Goal: Task Accomplishment & Management: Use online tool/utility

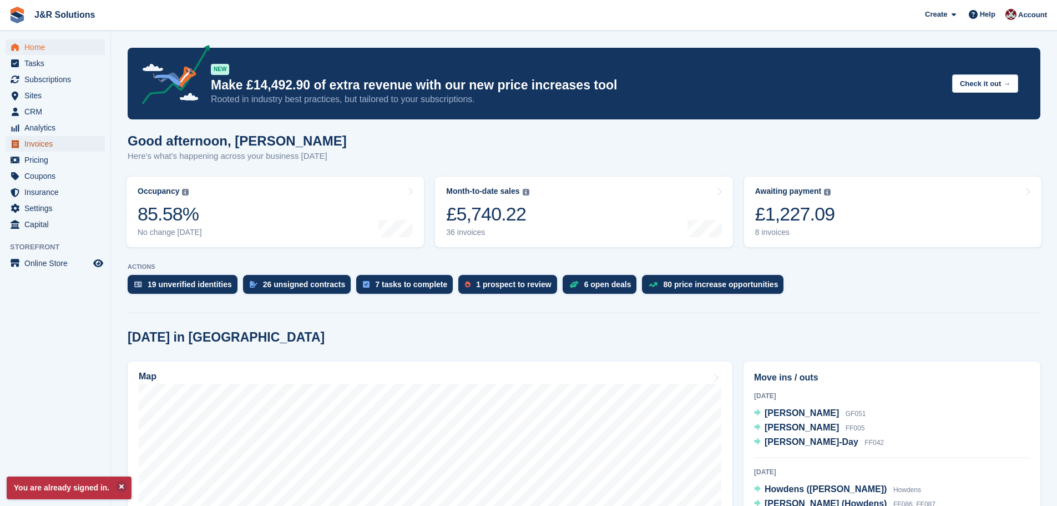
click at [41, 145] on span "Invoices" at bounding box center [57, 144] width 67 height 16
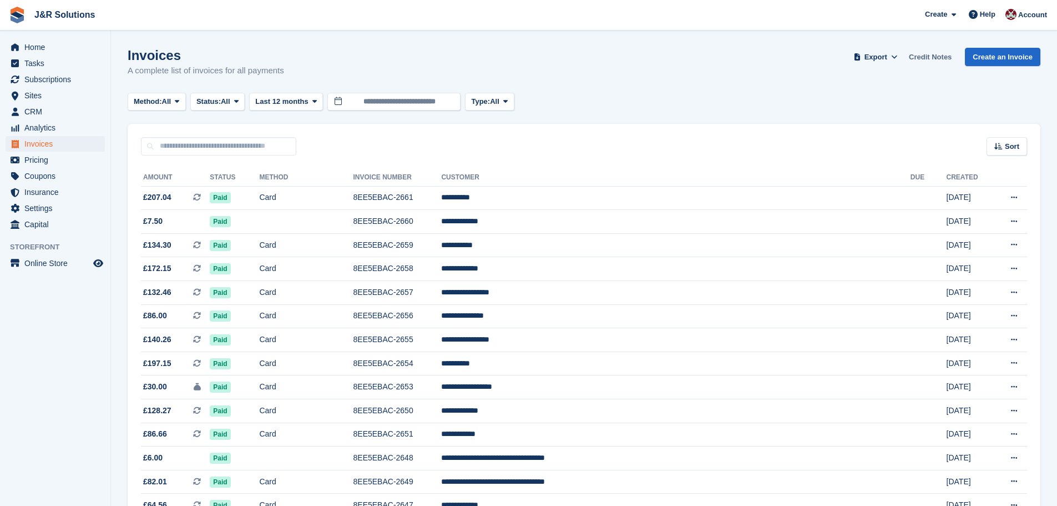
click at [942, 54] on link "Credit Notes" at bounding box center [931, 57] width 52 height 18
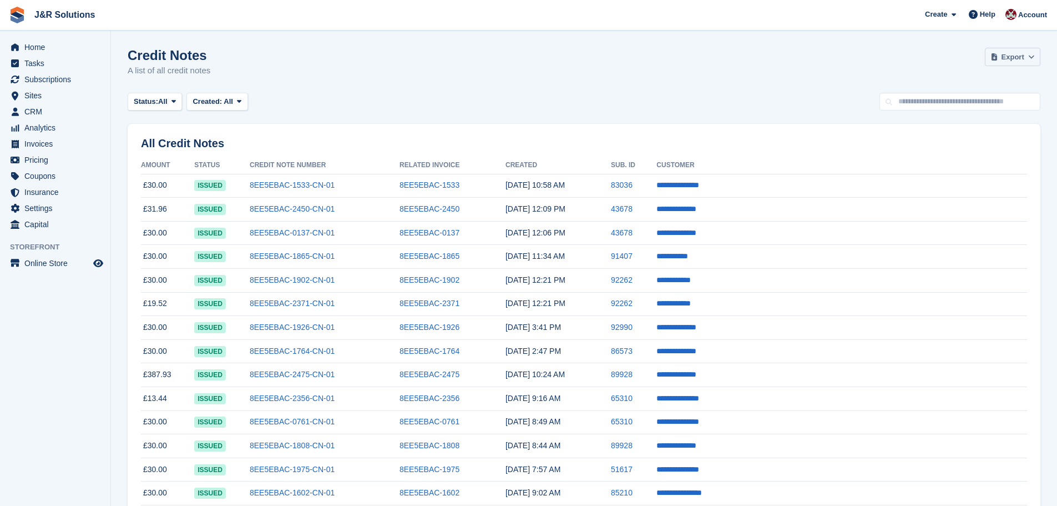
click at [1014, 55] on span "Export" at bounding box center [1013, 57] width 23 height 11
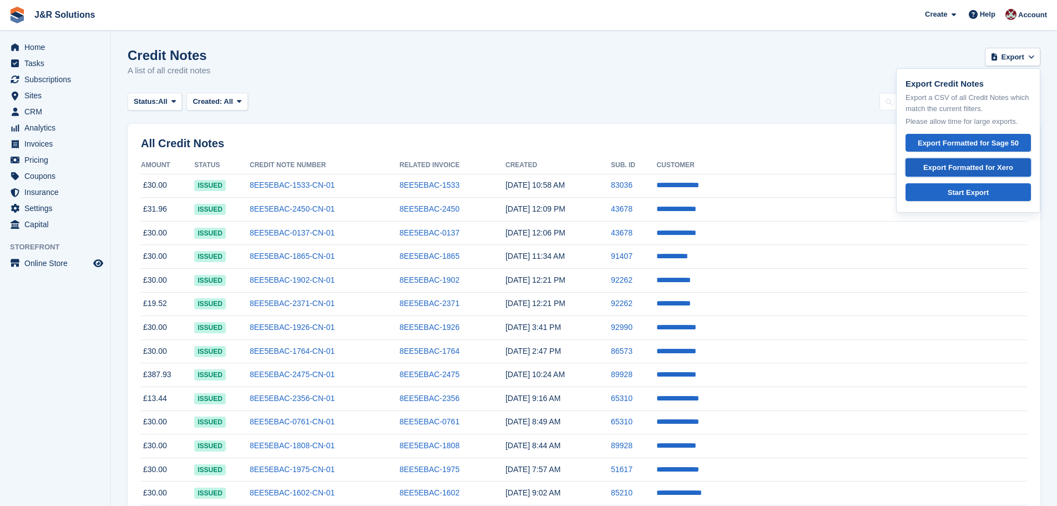
click at [952, 167] on div "Export Formatted for Xero" at bounding box center [968, 167] width 107 height 11
